Goal: Task Accomplishment & Management: Manage account settings

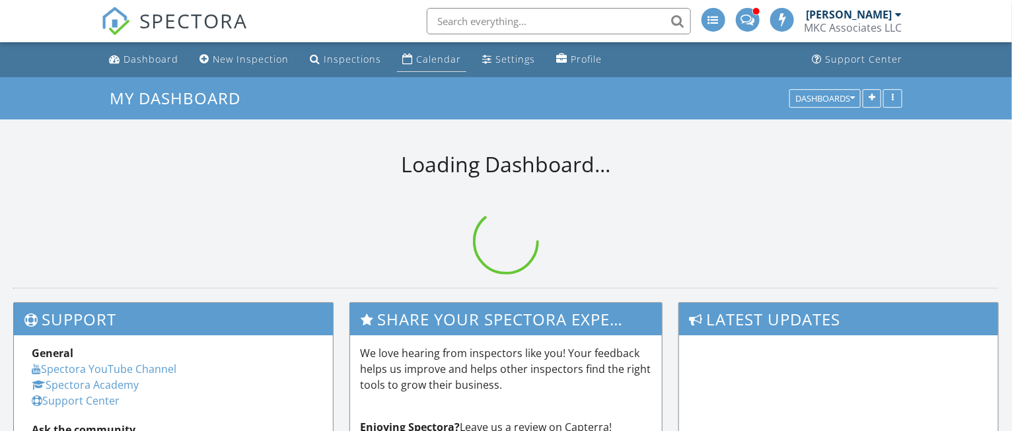
click at [410, 60] on link "Calendar" at bounding box center [431, 60] width 69 height 24
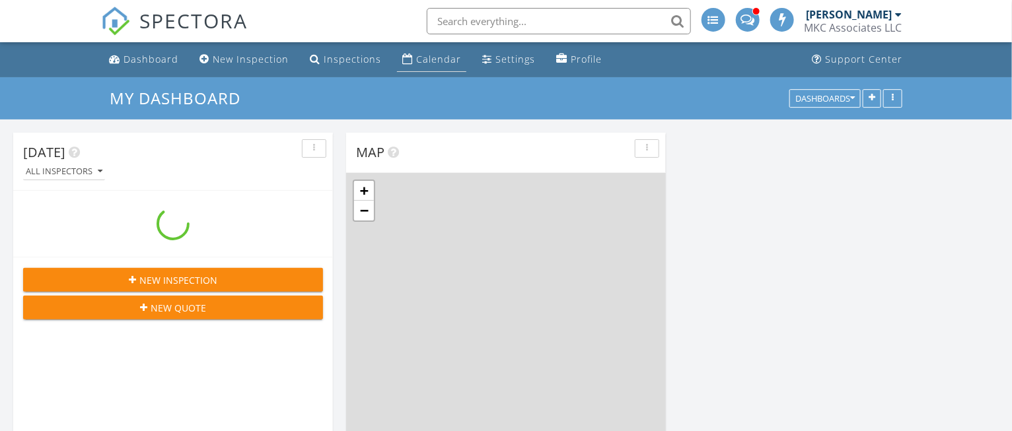
scroll to position [1095, 1038]
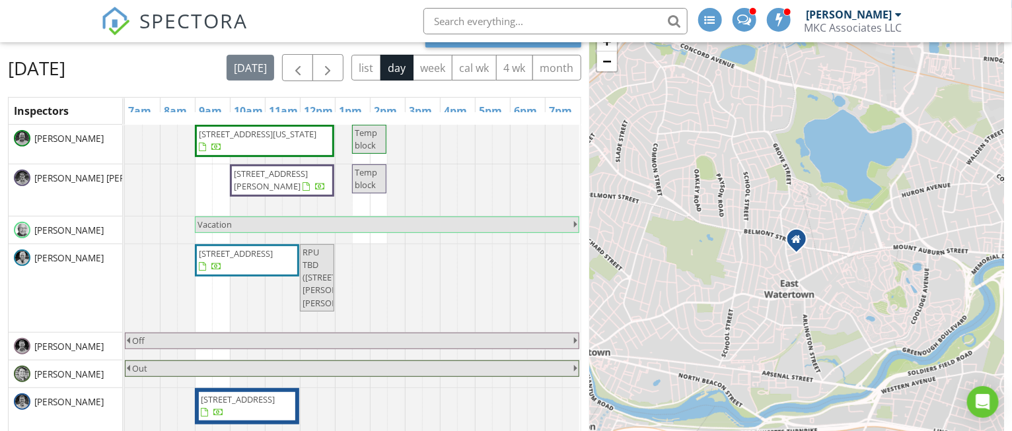
scroll to position [165, 0]
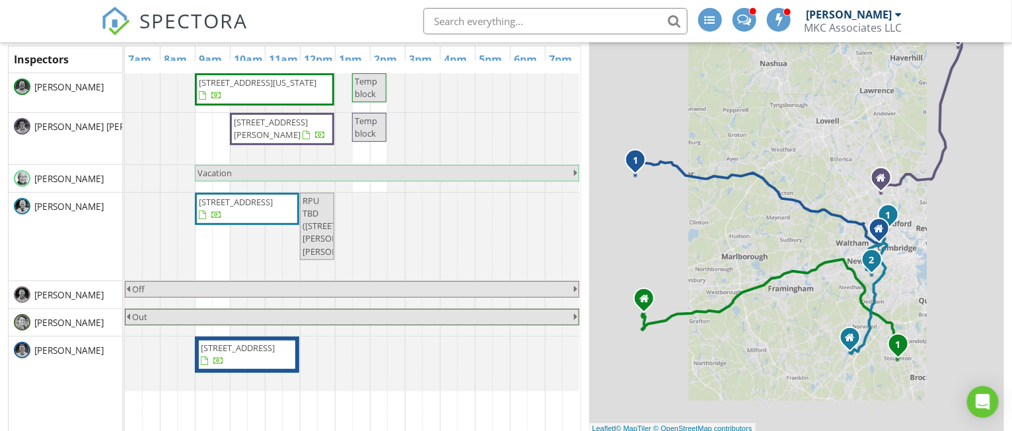
click at [324, 256] on span "RPU TBD (446 Dudley Rd , Newton)" at bounding box center [317, 226] width 32 height 63
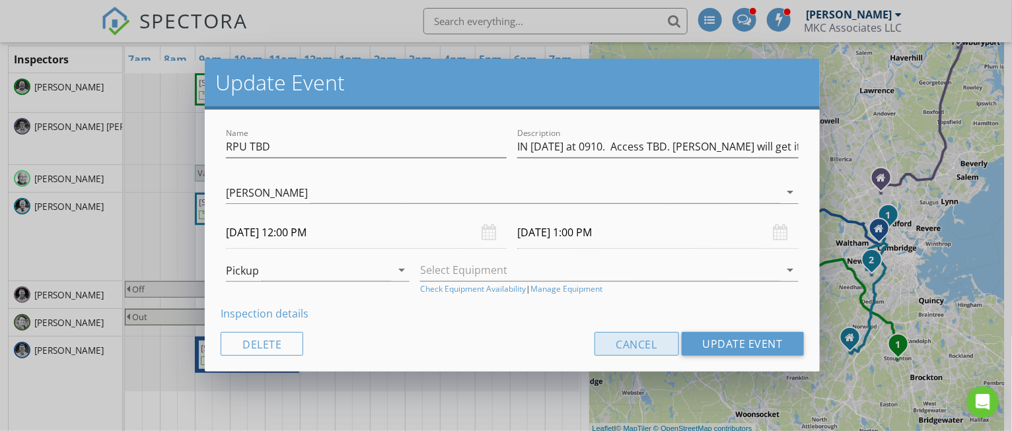
click at [665, 351] on button "Cancel" at bounding box center [637, 344] width 85 height 24
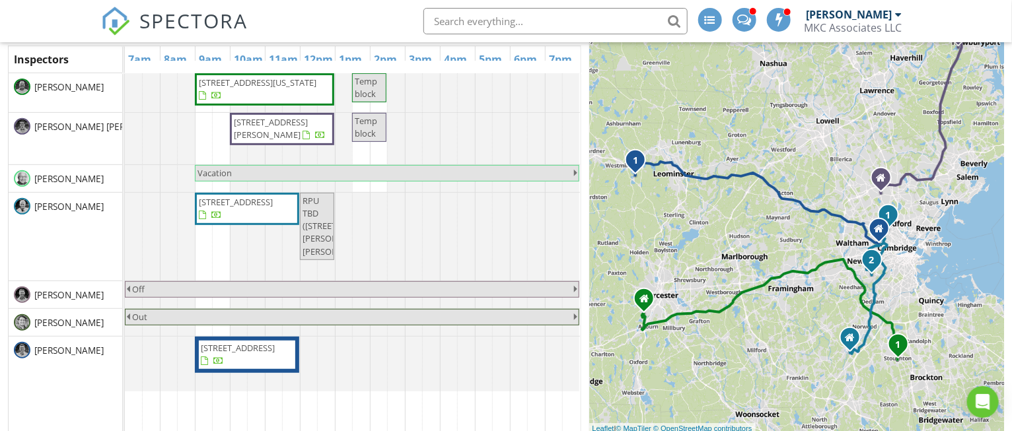
scroll to position [83, 0]
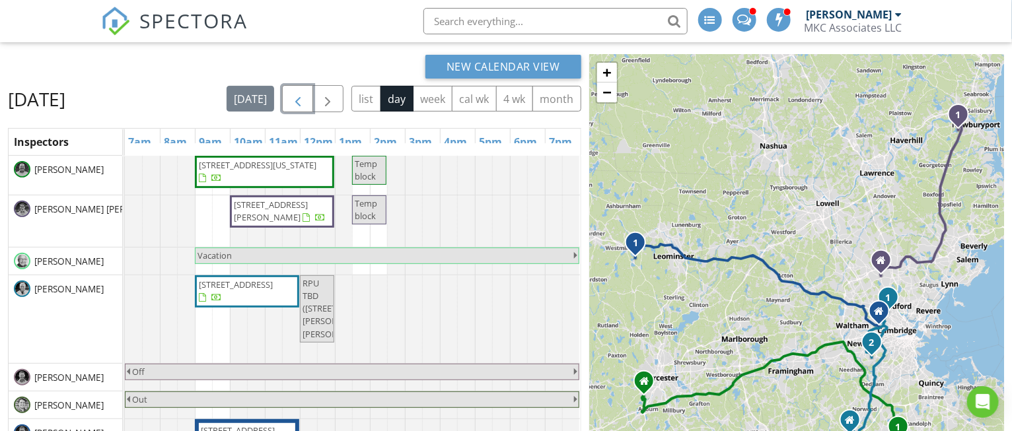
click at [306, 98] on span "button" at bounding box center [298, 99] width 16 height 16
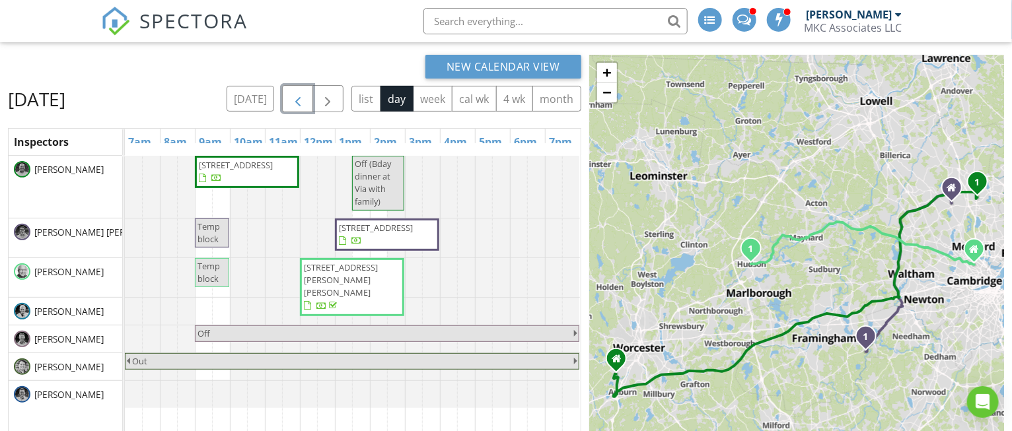
click at [303, 100] on span "button" at bounding box center [298, 99] width 16 height 16
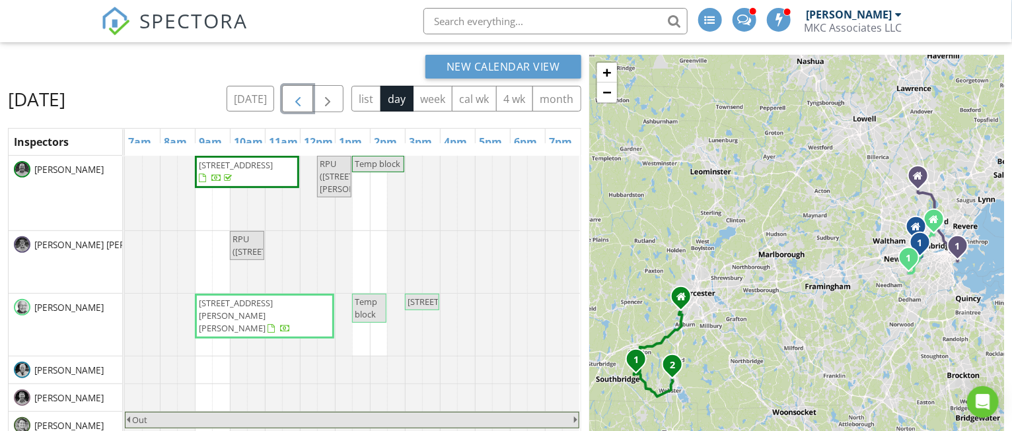
click at [296, 312] on span "446 Dudley Rd , Newton 02459" at bounding box center [265, 316] width 134 height 39
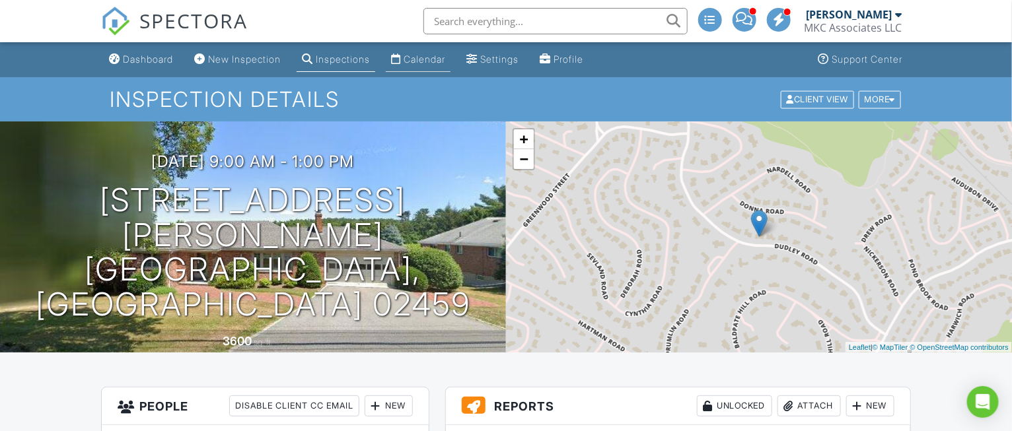
click at [445, 58] on div "Calendar" at bounding box center [425, 59] width 42 height 11
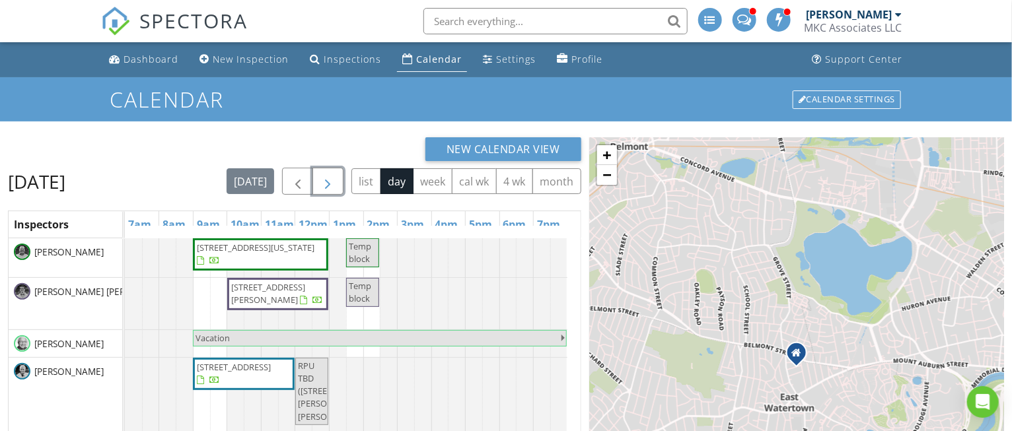
click at [336, 180] on span "button" at bounding box center [328, 182] width 16 height 16
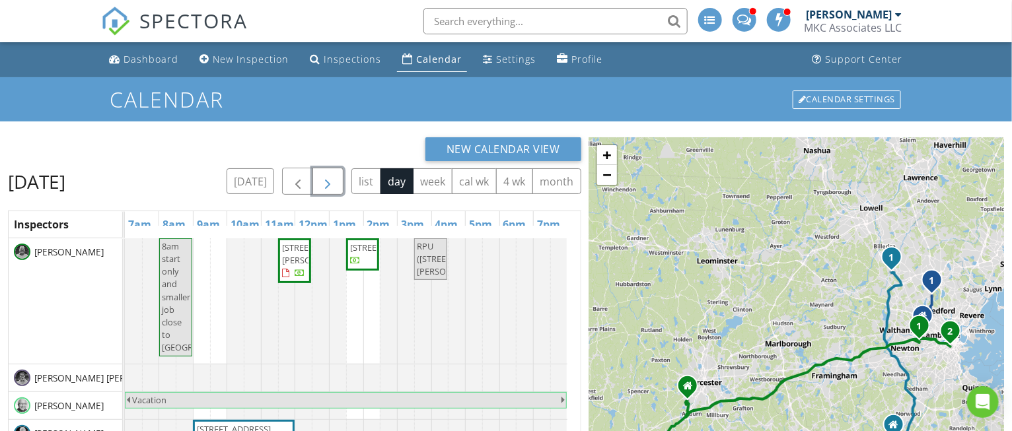
click at [328, 180] on span "button" at bounding box center [328, 182] width 16 height 16
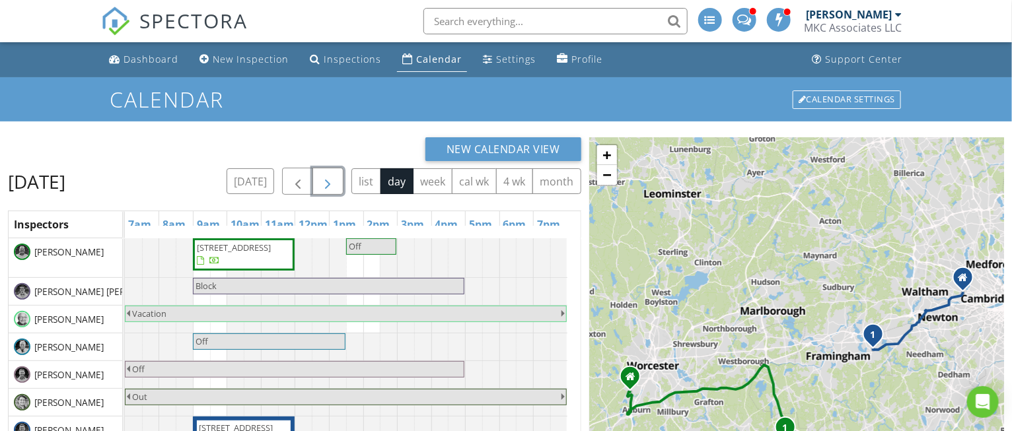
click at [331, 180] on span "button" at bounding box center [328, 182] width 16 height 16
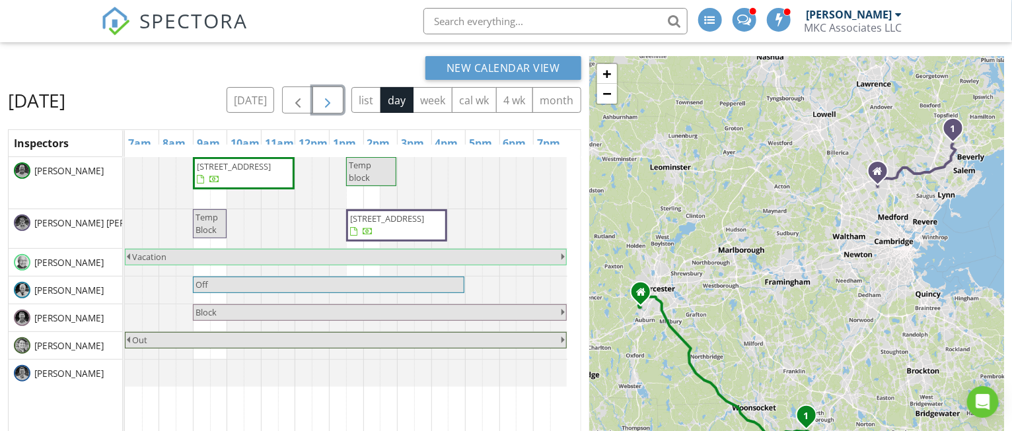
scroll to position [83, 0]
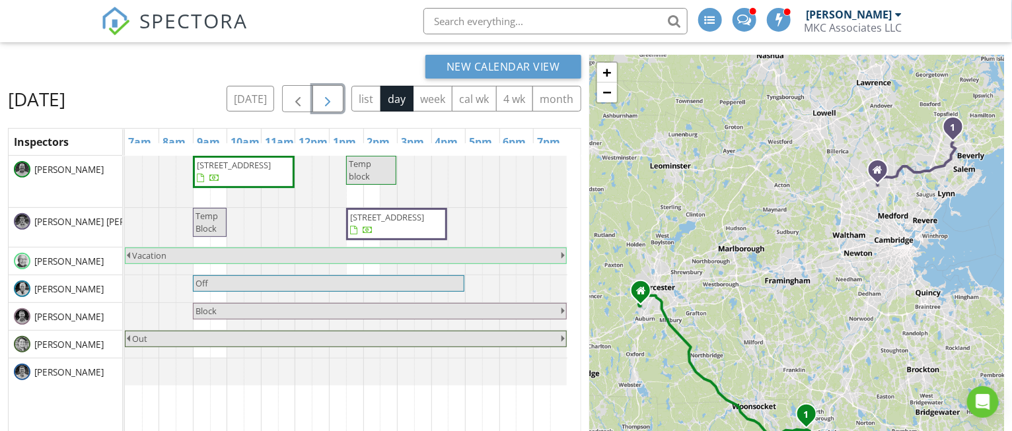
click at [327, 99] on span "button" at bounding box center [328, 99] width 16 height 16
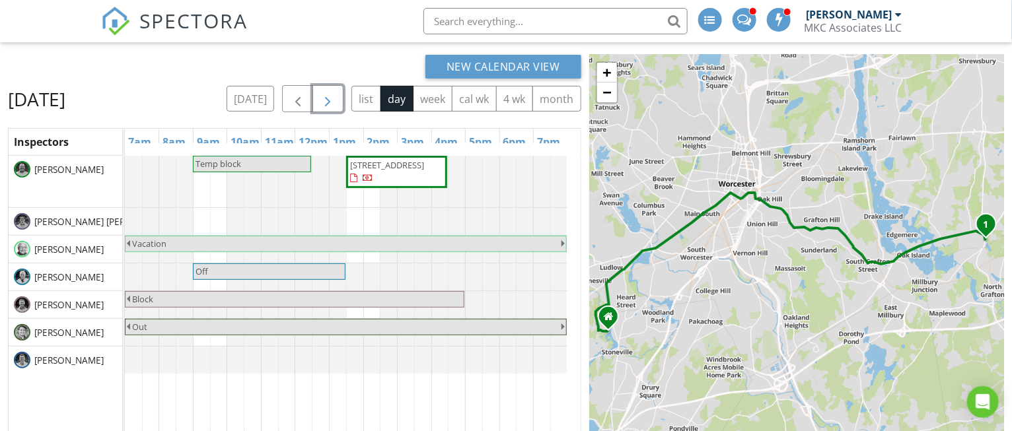
click at [329, 104] on span "button" at bounding box center [328, 99] width 16 height 16
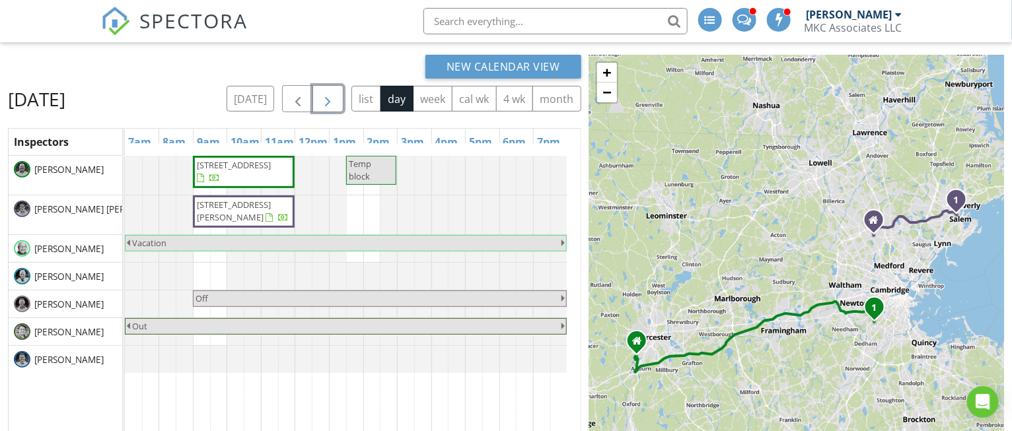
drag, startPoint x: 346, startPoint y: 97, endPoint x: 342, endPoint y: 103, distance: 7.1
click at [336, 101] on span "button" at bounding box center [328, 99] width 16 height 16
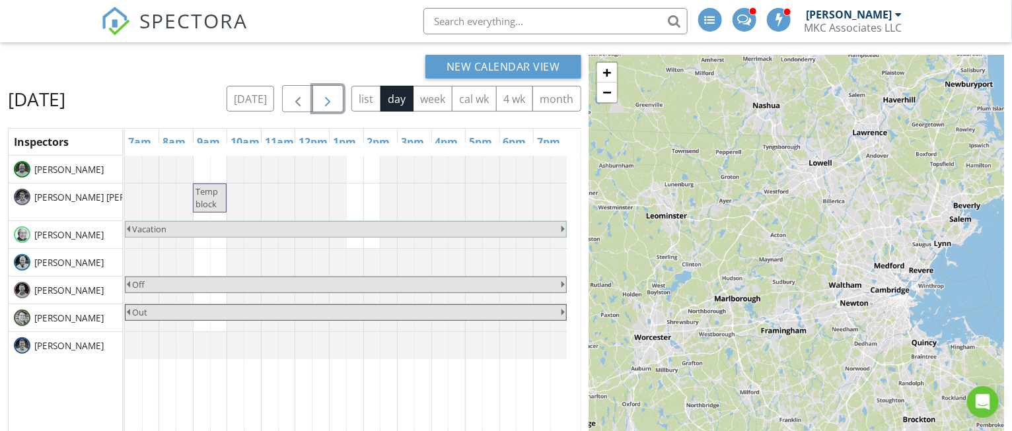
click at [336, 98] on span "button" at bounding box center [328, 99] width 16 height 16
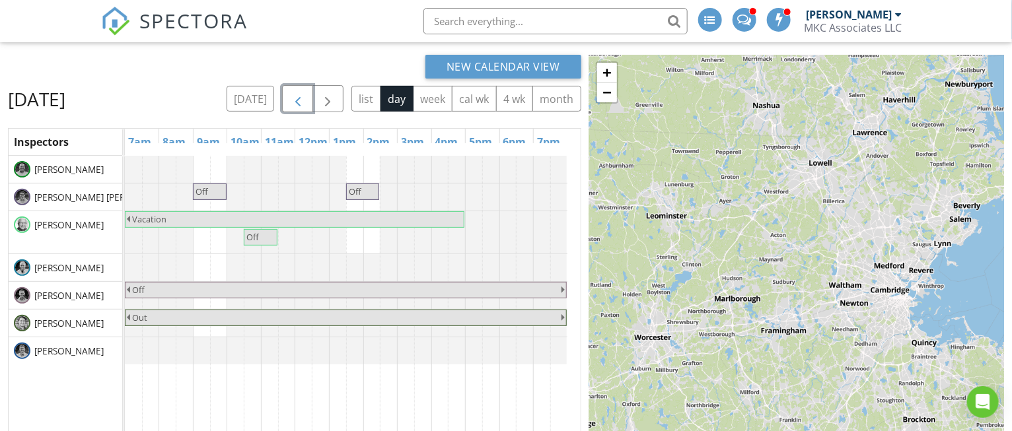
click at [313, 103] on button "button" at bounding box center [297, 98] width 31 height 27
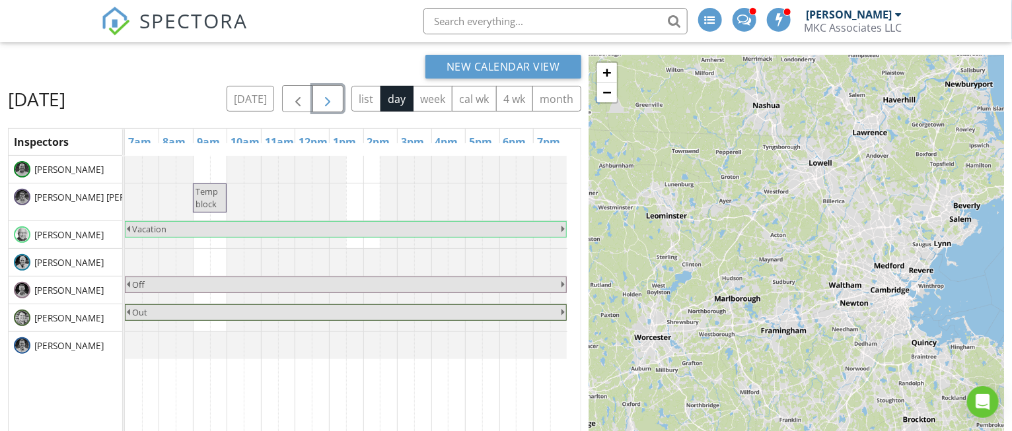
click at [334, 103] on span "button" at bounding box center [328, 99] width 16 height 16
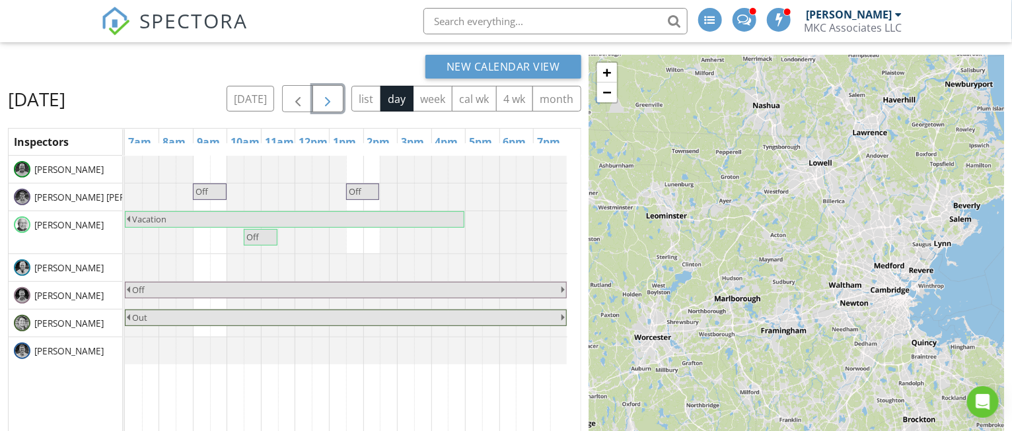
click at [336, 100] on span "button" at bounding box center [328, 99] width 16 height 16
